Goal: Task Accomplishment & Management: Manage account settings

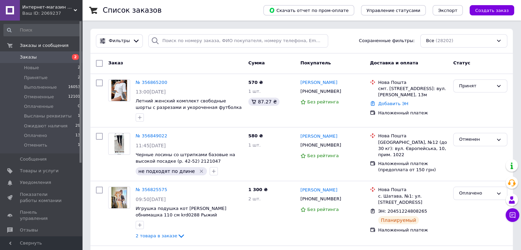
click at [30, 60] on span "Заказы" at bounding box center [28, 57] width 17 height 6
click at [74, 65] on li "Новые 2" at bounding box center [42, 68] width 84 height 10
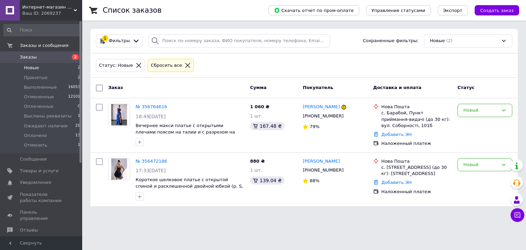
click at [75, 72] on li "Новые 2" at bounding box center [42, 68] width 84 height 10
click at [76, 76] on li "Принятые 2" at bounding box center [42, 78] width 84 height 10
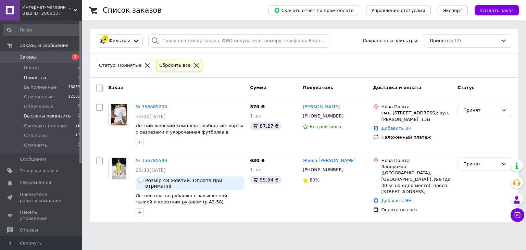
click at [70, 117] on li "Высланы реквизиты 1" at bounding box center [42, 116] width 84 height 10
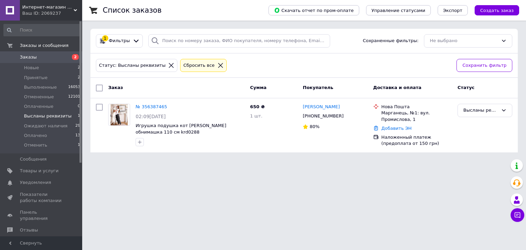
click at [61, 53] on link "Заказы 2" at bounding box center [42, 57] width 84 height 12
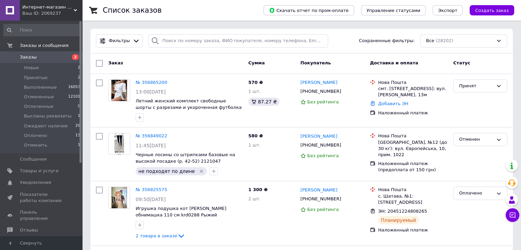
click at [59, 14] on div "Ваш ID: 2069237" at bounding box center [52, 13] width 60 height 6
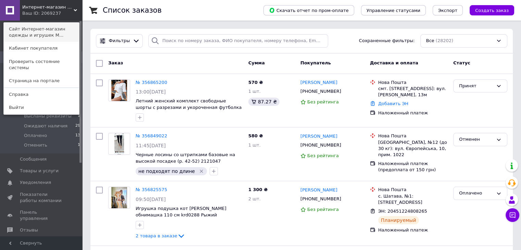
click at [61, 32] on link "Сайт Интернет-магазин одежды и игрушек M..." at bounding box center [41, 32] width 75 height 19
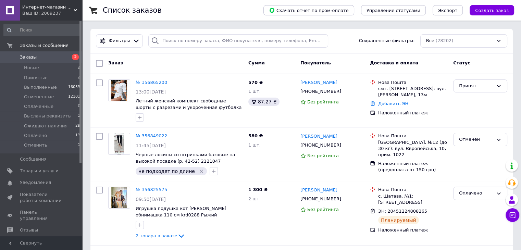
click at [58, 60] on span "Заказы" at bounding box center [41, 57] width 43 height 6
